Goal: Task Accomplishment & Management: Complete application form

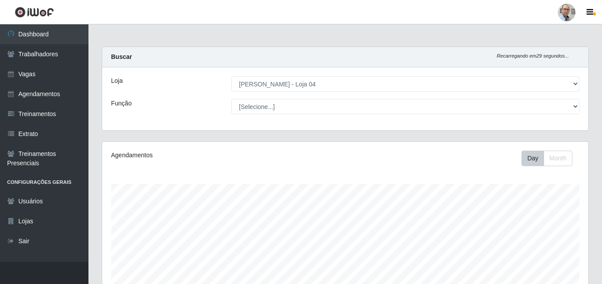
select select "251"
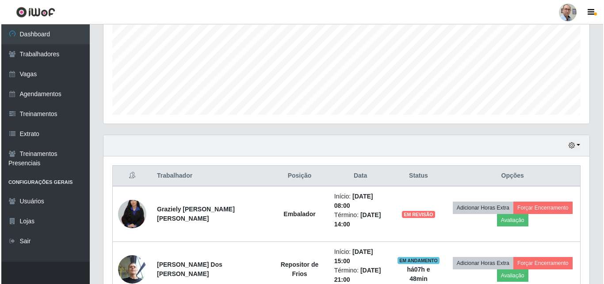
scroll to position [290, 0]
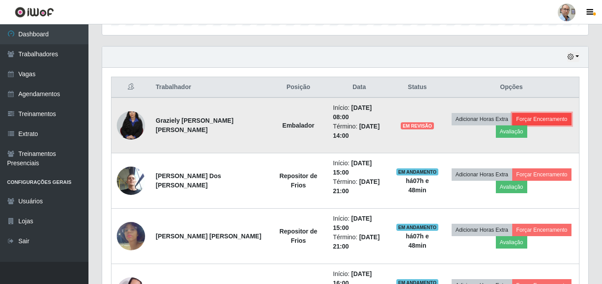
click at [548, 120] on button "Forçar Encerramento" at bounding box center [541, 119] width 59 height 12
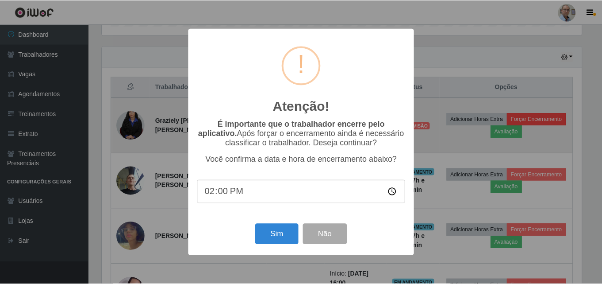
scroll to position [184, 482]
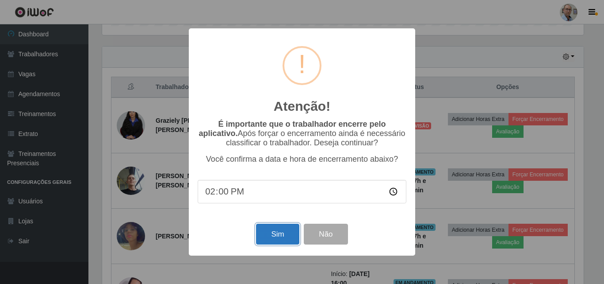
click at [283, 240] on button "Sim" at bounding box center [277, 233] width 43 height 21
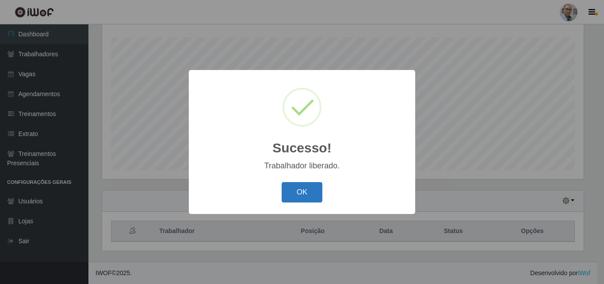
click at [307, 192] on button "OK" at bounding box center [302, 192] width 41 height 21
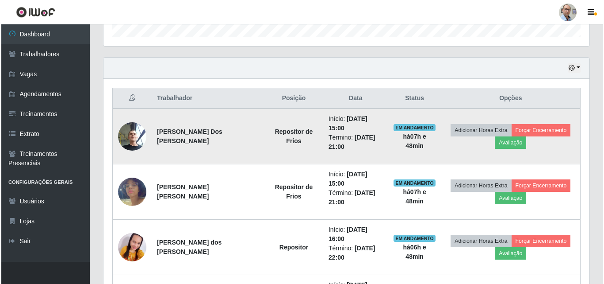
scroll to position [323, 0]
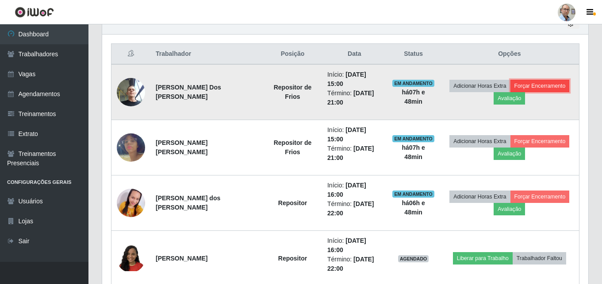
click at [540, 87] on button "Forçar Encerramento" at bounding box center [539, 86] width 59 height 12
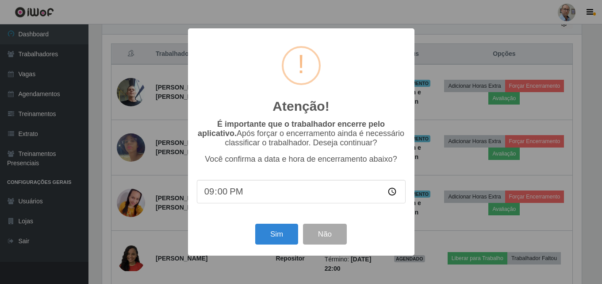
scroll to position [184, 482]
click at [279, 237] on button "Sim" at bounding box center [277, 233] width 43 height 21
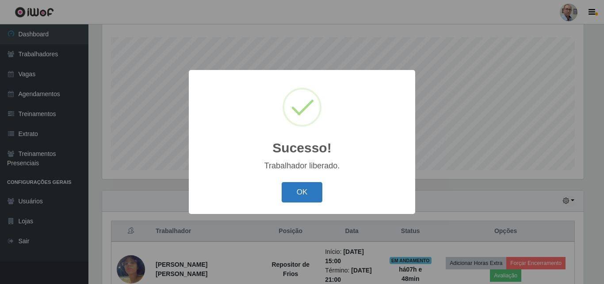
click at [300, 188] on button "OK" at bounding box center [302, 192] width 41 height 21
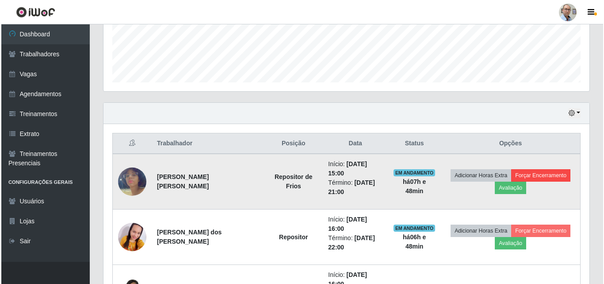
scroll to position [235, 0]
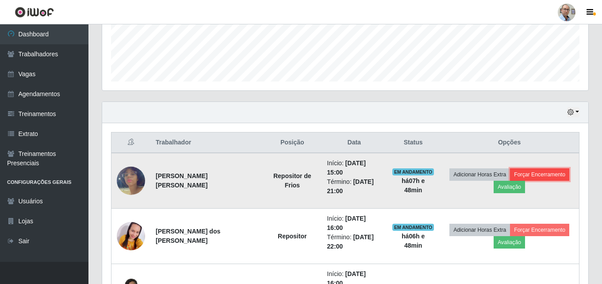
click at [541, 172] on button "Forçar Encerramento" at bounding box center [539, 174] width 59 height 12
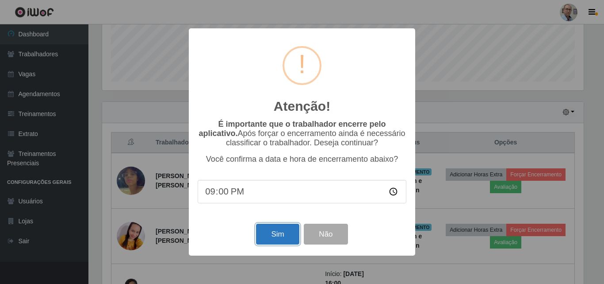
click at [270, 238] on button "Sim" at bounding box center [277, 233] width 43 height 21
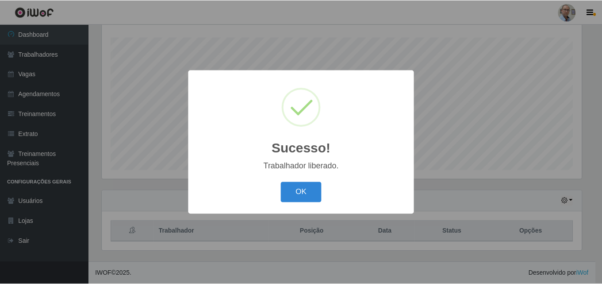
scroll to position [0, 0]
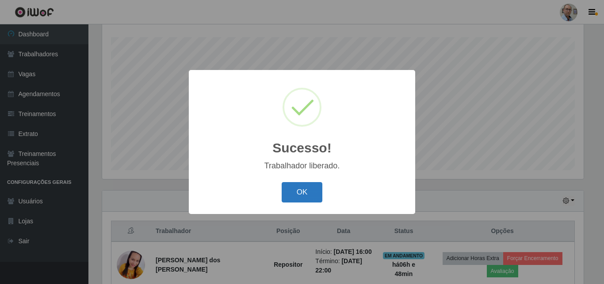
click at [297, 185] on button "OK" at bounding box center [302, 192] width 41 height 21
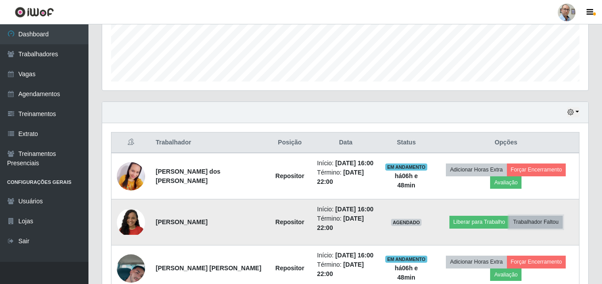
click at [535, 222] on button "Trabalhador Faltou" at bounding box center [536, 221] width 54 height 12
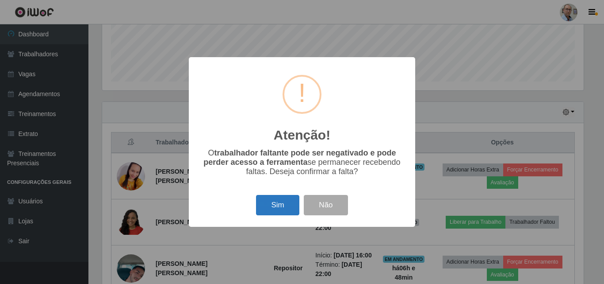
click at [273, 207] on button "Sim" at bounding box center [277, 205] width 43 height 21
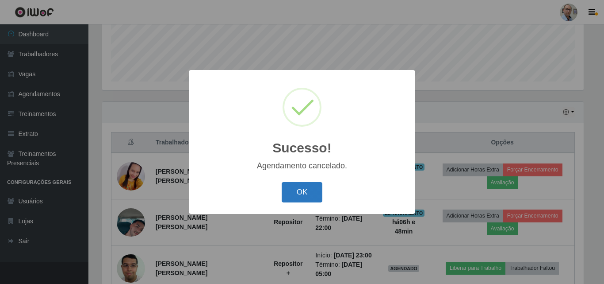
click at [297, 194] on button "OK" at bounding box center [302, 192] width 41 height 21
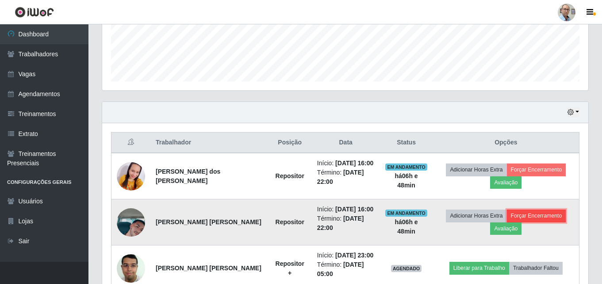
click at [543, 217] on button "Forçar Encerramento" at bounding box center [536, 215] width 59 height 12
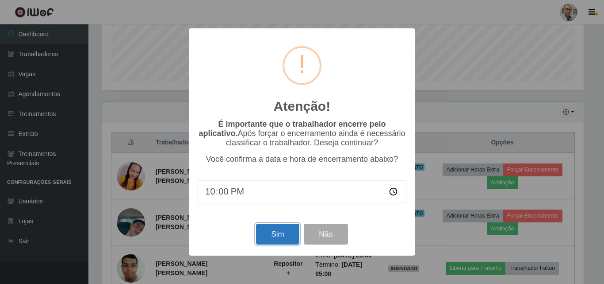
click at [272, 235] on button "Sim" at bounding box center [277, 233] width 43 height 21
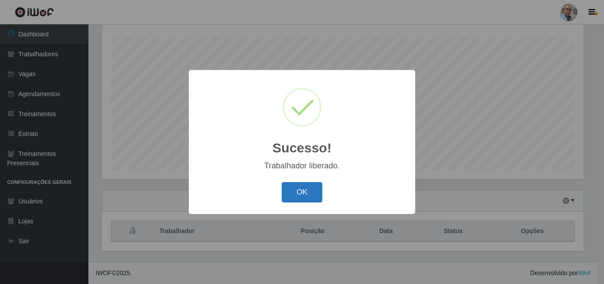
click at [297, 193] on button "OK" at bounding box center [302, 192] width 41 height 21
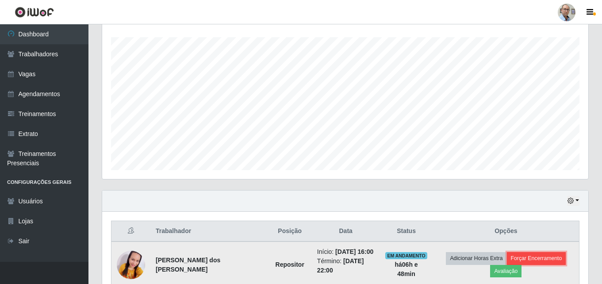
click at [551, 255] on button "Forçar Encerramento" at bounding box center [536, 258] width 59 height 12
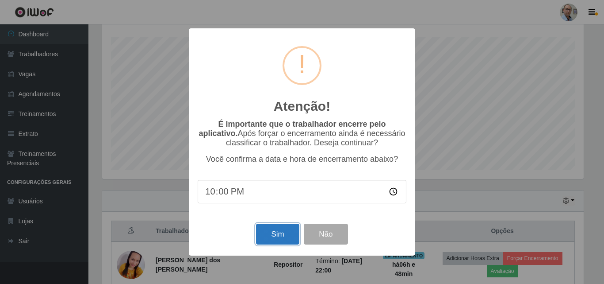
click at [281, 233] on button "Sim" at bounding box center [277, 233] width 43 height 21
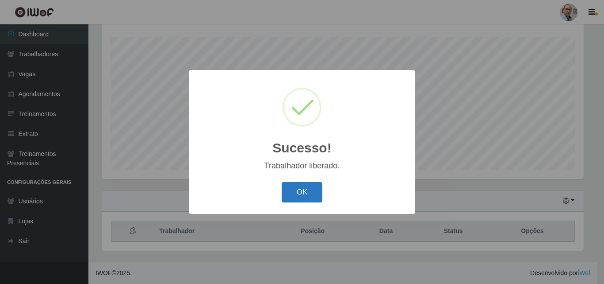
click at [306, 196] on button "OK" at bounding box center [302, 192] width 41 height 21
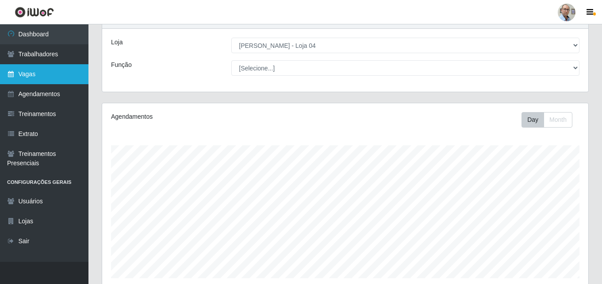
click at [35, 66] on link "Vagas" at bounding box center [44, 74] width 88 height 20
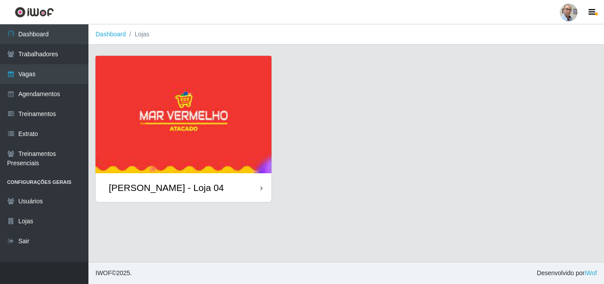
click at [163, 194] on div "[PERSON_NAME] - Loja 04" at bounding box center [184, 187] width 176 height 29
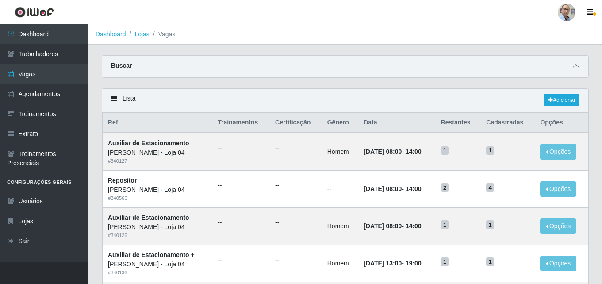
click at [576, 67] on icon at bounding box center [576, 66] width 6 height 6
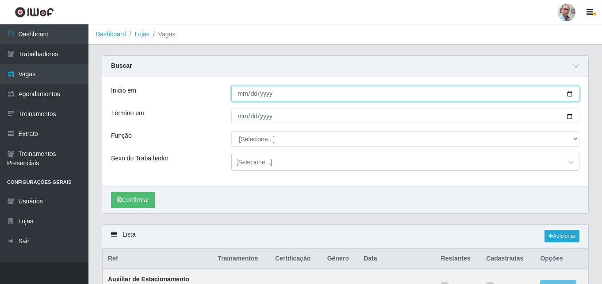
click at [571, 90] on input "Início em" at bounding box center [405, 93] width 348 height 15
type input "[DATE]"
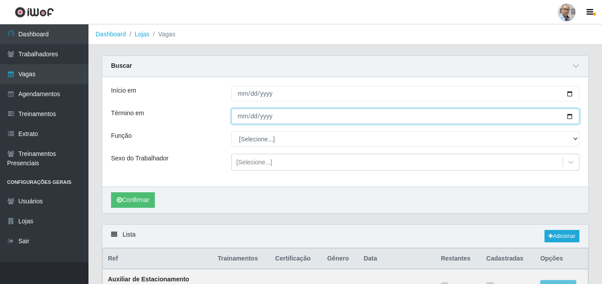
click at [569, 115] on input "Término em" at bounding box center [405, 115] width 348 height 15
type input "[DATE]"
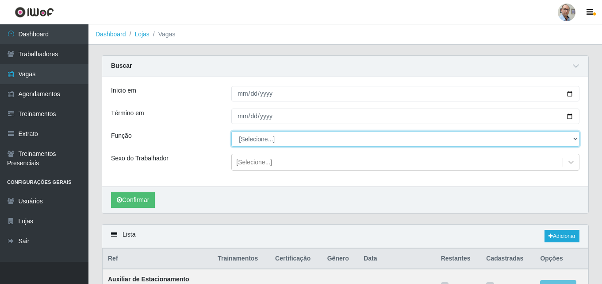
click at [260, 137] on select "[Selecione...] ASG ASG + ASG ++ Auxiliar de Depósito Auxiliar de Depósito + Aux…" at bounding box center [405, 138] width 348 height 15
select select "112"
click at [231, 131] on select "[Selecione...] ASG ASG + ASG ++ Auxiliar de Depósito Auxiliar de Depósito + Aux…" at bounding box center [405, 138] width 348 height 15
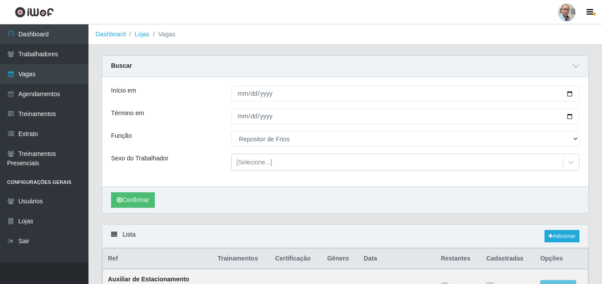
click at [142, 192] on div "Confirmar" at bounding box center [345, 199] width 486 height 27
click at [134, 203] on button "Confirmar" at bounding box center [133, 199] width 44 height 15
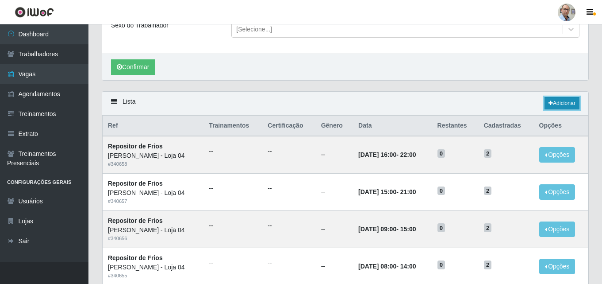
click at [563, 103] on link "Adicionar" at bounding box center [561, 103] width 35 height 12
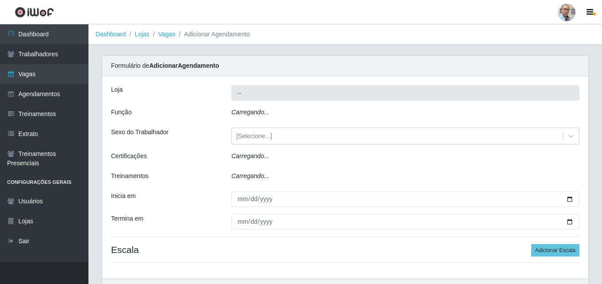
type input "[PERSON_NAME] - Loja 04"
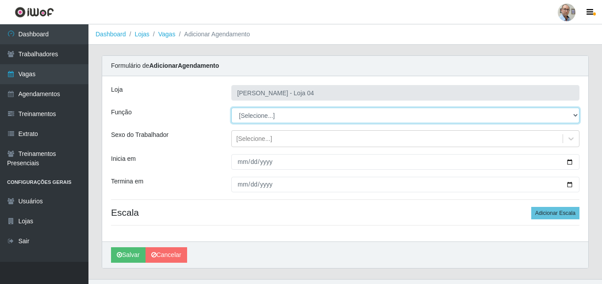
click at [278, 116] on select "[Selecione...] ASG ASG + ASG ++ Auxiliar de Depósito Auxiliar de Depósito + Aux…" at bounding box center [405, 114] width 348 height 15
select select "112"
click at [231, 107] on select "[Selecione...] ASG ASG + ASG ++ Auxiliar de Depósito Auxiliar de Depósito + Aux…" at bounding box center [405, 114] width 348 height 15
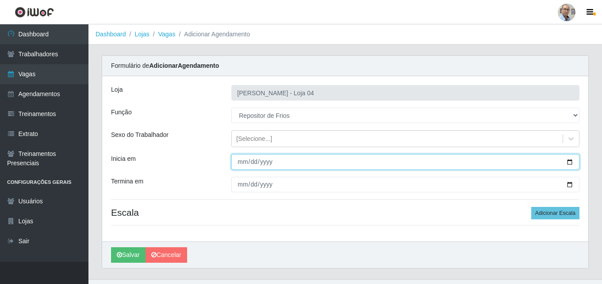
click at [569, 163] on input "Inicia em" at bounding box center [405, 161] width 348 height 15
type input "[DATE]"
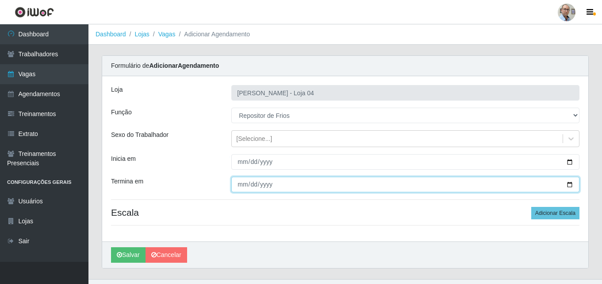
click at [569, 184] on input "Termina em" at bounding box center [405, 183] width 348 height 15
type input "[DATE]"
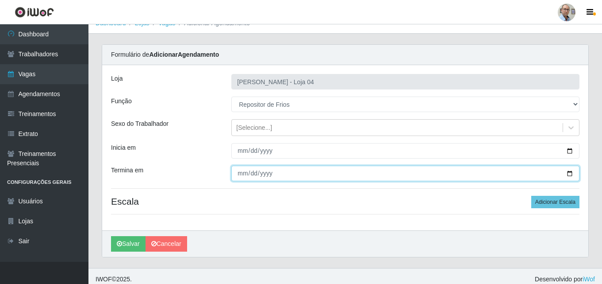
scroll to position [17, 0]
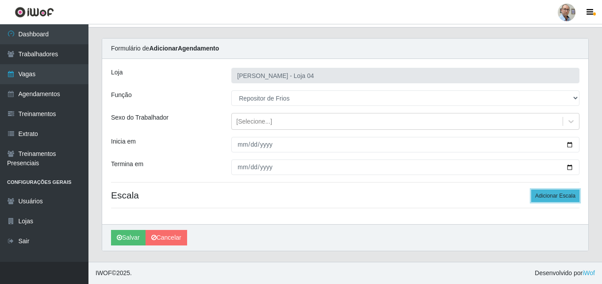
click at [539, 199] on button "Adicionar Escala" at bounding box center [555, 195] width 48 height 12
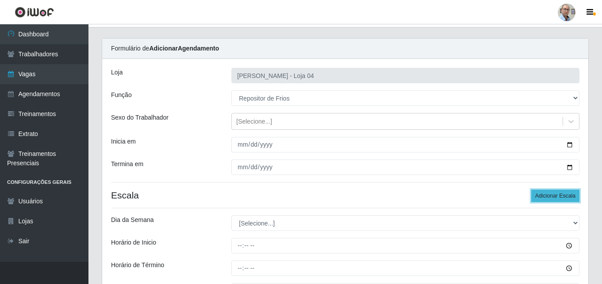
click at [553, 194] on button "Adicionar Escala" at bounding box center [555, 195] width 48 height 12
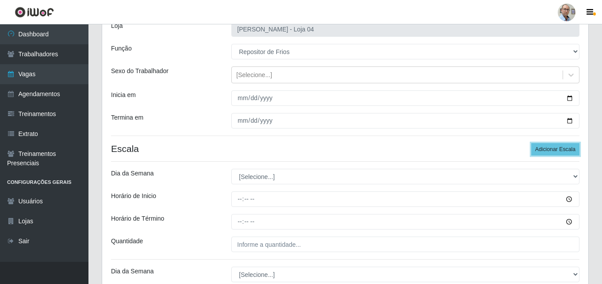
scroll to position [106, 0]
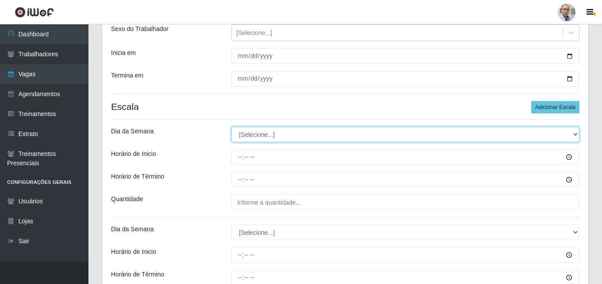
click at [260, 131] on select "[Selecione...] Segunda Terça Quarta Quinta Sexta Sábado Domingo" at bounding box center [405, 134] width 348 height 15
select select "5"
click at [231, 127] on select "[Selecione...] Segunda Terça Quarta Quinta Sexta Sábado Domingo" at bounding box center [405, 134] width 348 height 15
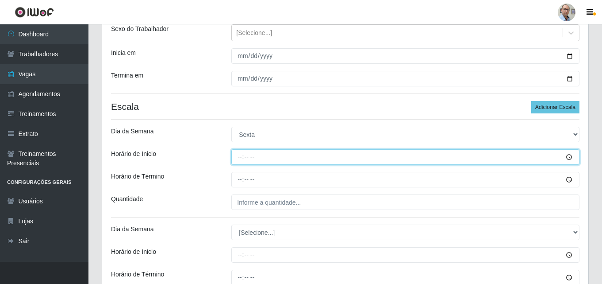
click at [240, 156] on input "Horário de Inicio" at bounding box center [405, 156] width 348 height 15
type input "09:00"
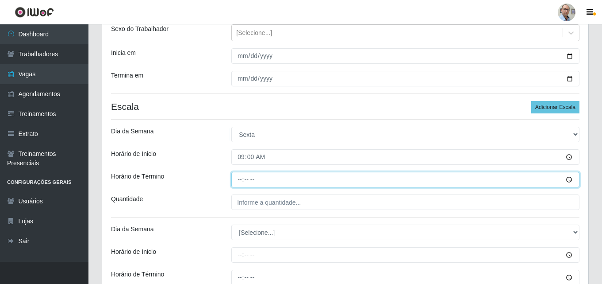
type input "15:00"
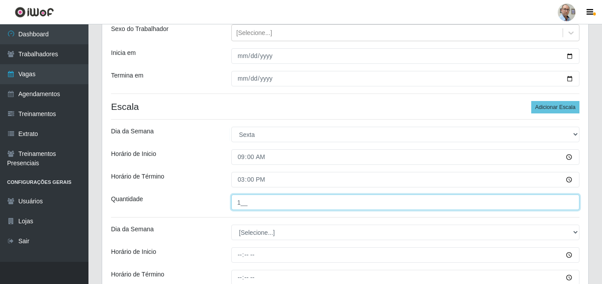
scroll to position [150, 0]
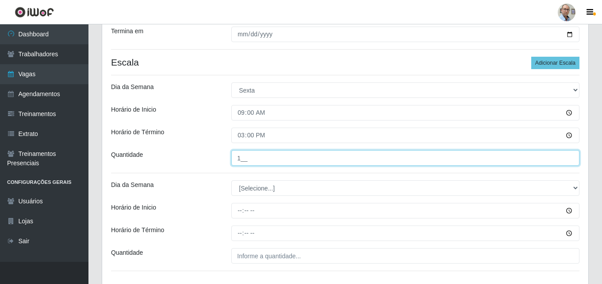
type input "1__"
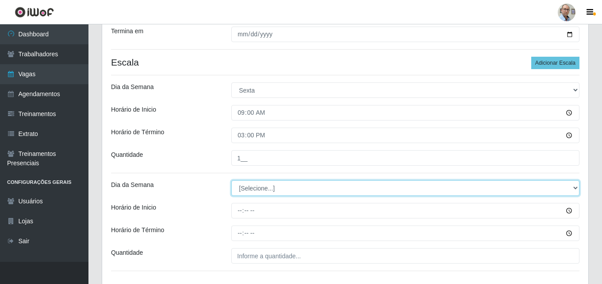
click at [261, 187] on select "[Selecione...] Segunda Terça Quarta Quinta Sexta Sábado Domingo" at bounding box center [405, 187] width 348 height 15
select select "6"
click at [231, 180] on select "[Selecione...] Segunda Terça Quarta Quinta Sexta Sábado Domingo" at bounding box center [405, 187] width 348 height 15
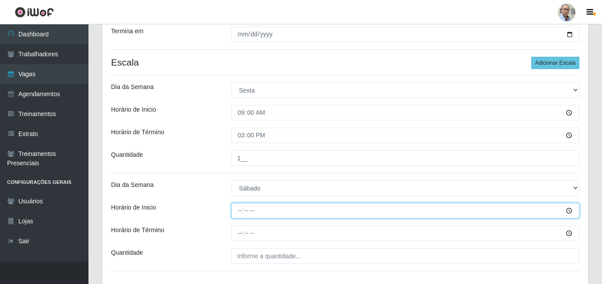
click at [237, 214] on input "Horário de Inicio" at bounding box center [405, 210] width 348 height 15
click at [237, 214] on input "15:00" at bounding box center [405, 210] width 348 height 15
type input "09:00"
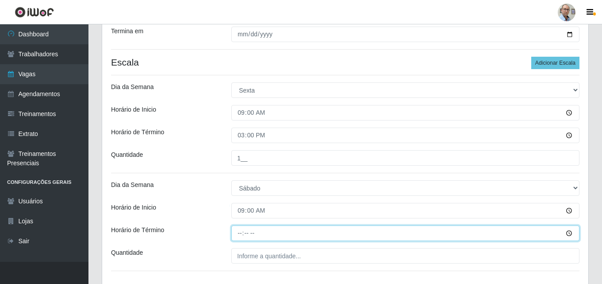
type input "15:00"
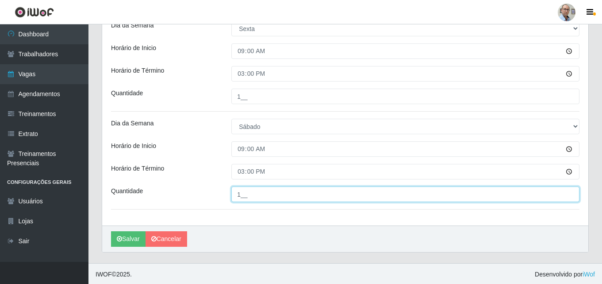
scroll to position [213, 0]
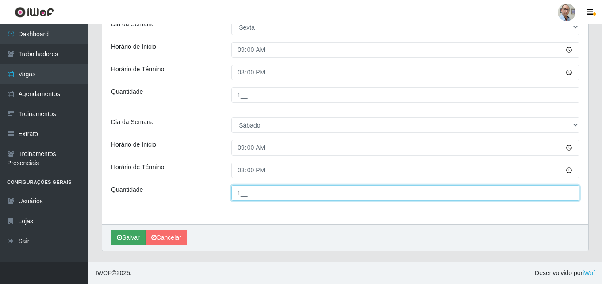
type input "1__"
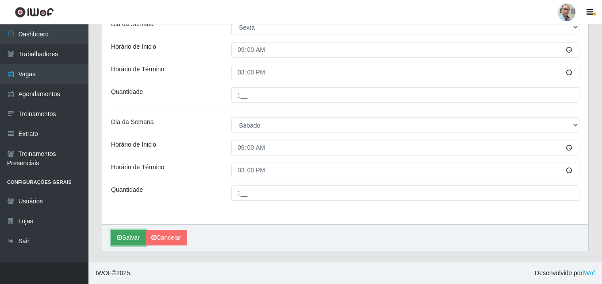
click at [132, 236] on button "Salvar" at bounding box center [128, 237] width 35 height 15
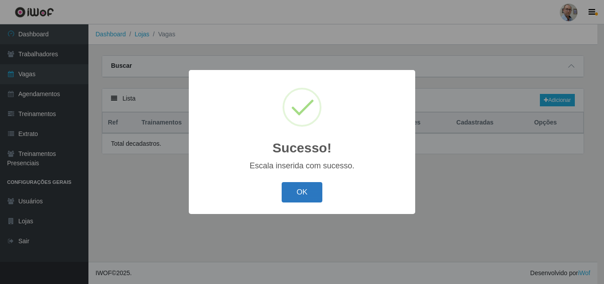
click at [303, 193] on button "OK" at bounding box center [302, 192] width 41 height 21
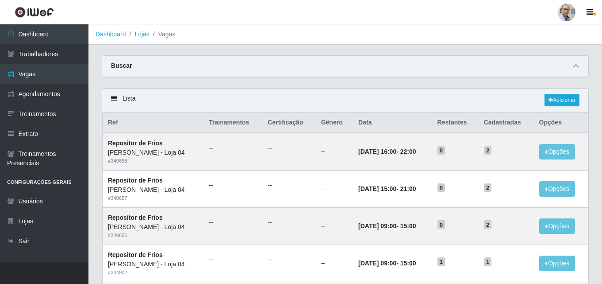
click at [577, 67] on icon at bounding box center [576, 66] width 6 height 6
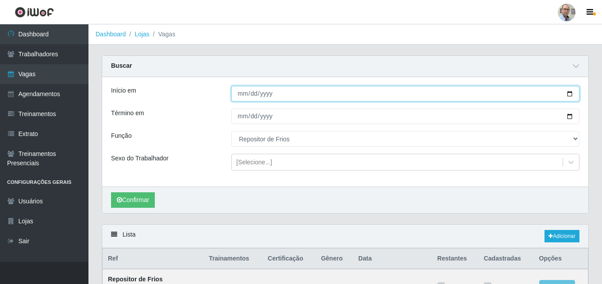
click at [570, 95] on input "[DATE]" at bounding box center [405, 93] width 348 height 15
type input "[DATE]"
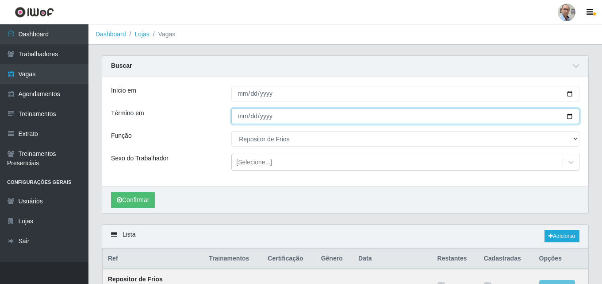
click at [571, 118] on input "[DATE]" at bounding box center [405, 115] width 348 height 15
type input "[DATE]"
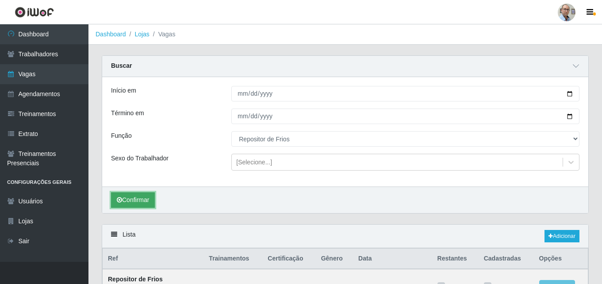
click at [124, 199] on button "Confirmar" at bounding box center [133, 199] width 44 height 15
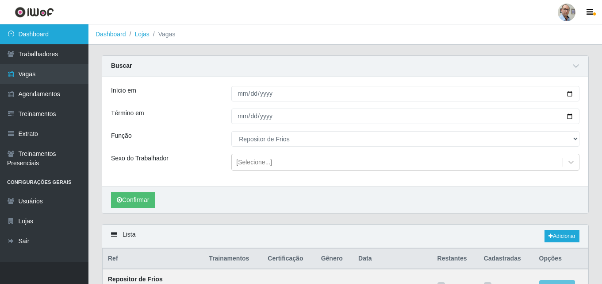
click at [29, 30] on link "Dashboard" at bounding box center [44, 34] width 88 height 20
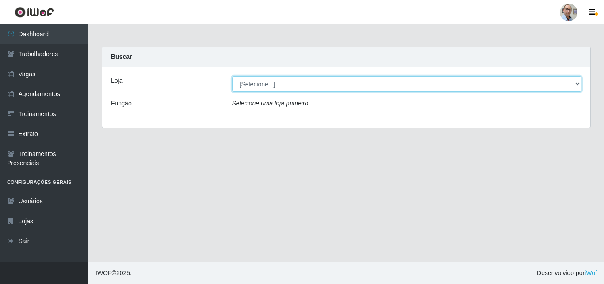
click at [297, 83] on select "[Selecione...] Mar Vermelho - Loja 04" at bounding box center [407, 83] width 350 height 15
select select "251"
click at [232, 76] on select "[Selecione...] Mar Vermelho - Loja 04" at bounding box center [407, 83] width 350 height 15
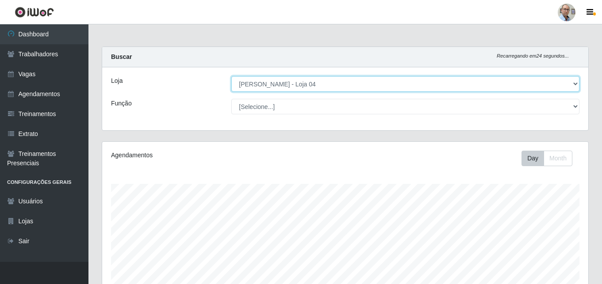
scroll to position [184, 486]
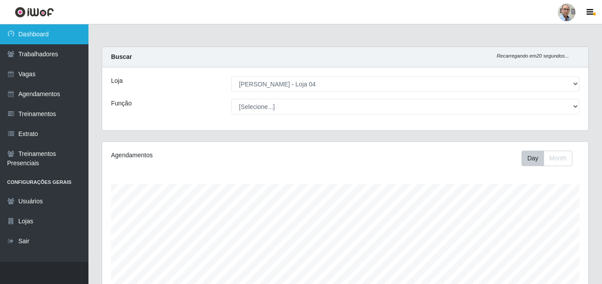
click at [36, 35] on link "Dashboard" at bounding box center [44, 34] width 88 height 20
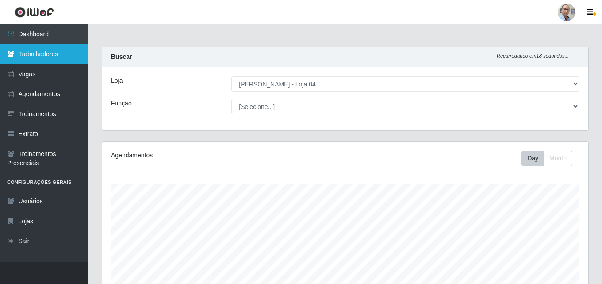
click at [41, 51] on link "Trabalhadores" at bounding box center [44, 54] width 88 height 20
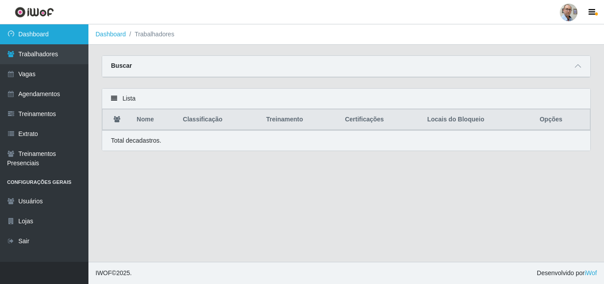
click at [45, 35] on link "Dashboard" at bounding box center [44, 34] width 88 height 20
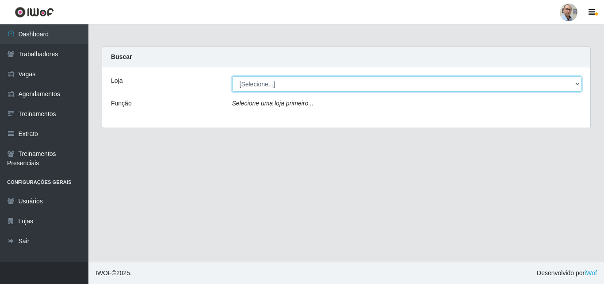
click at [276, 81] on select "[Selecione...] Mar Vermelho - Loja 04" at bounding box center [407, 83] width 350 height 15
select select "251"
click at [232, 76] on select "[Selecione...] Mar Vermelho - Loja 04" at bounding box center [407, 83] width 350 height 15
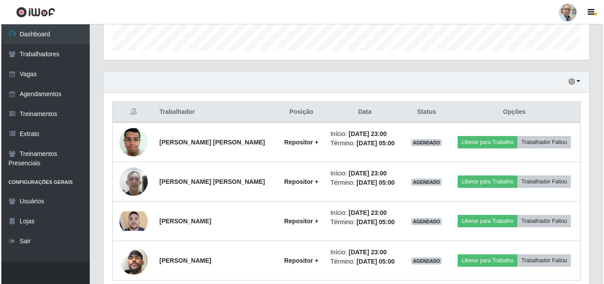
scroll to position [304, 0]
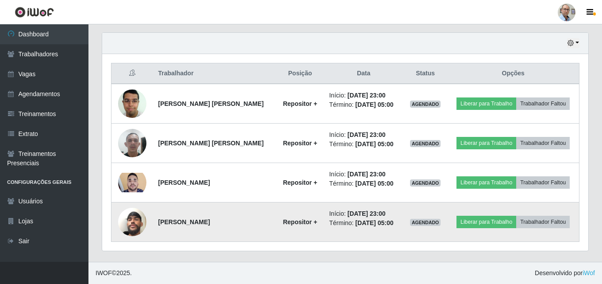
click at [140, 225] on img at bounding box center [132, 221] width 28 height 50
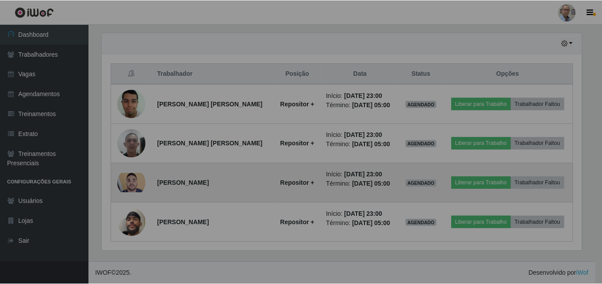
scroll to position [184, 486]
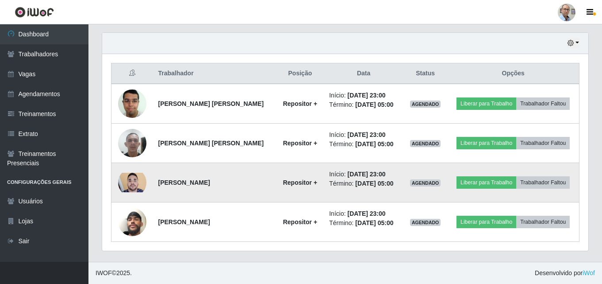
click at [131, 183] on img at bounding box center [132, 182] width 28 height 19
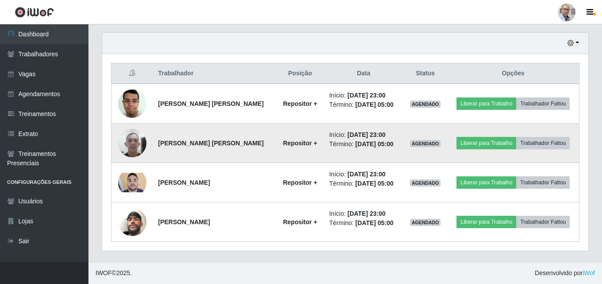
click at [136, 144] on img at bounding box center [132, 143] width 28 height 38
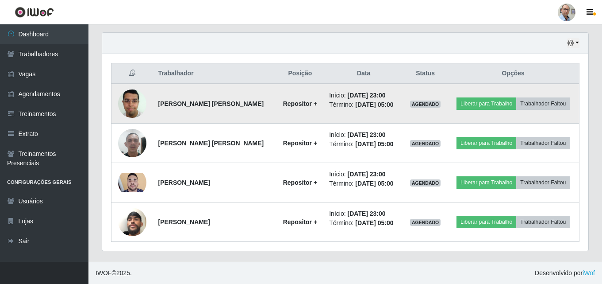
click at [130, 95] on img at bounding box center [132, 103] width 28 height 38
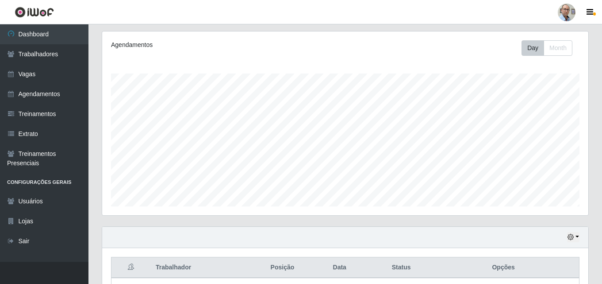
scroll to position [109, 0]
